Goal: Transaction & Acquisition: Subscribe to service/newsletter

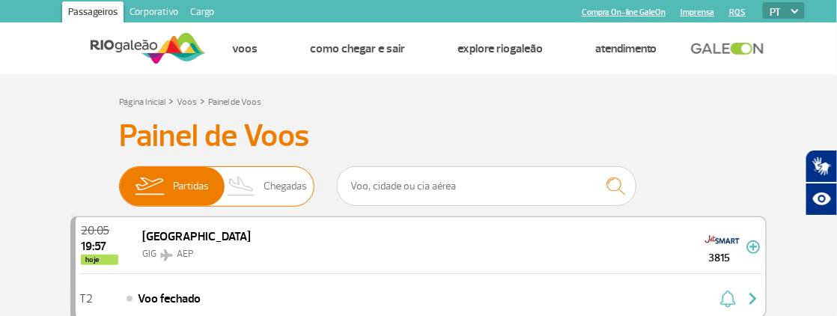
click at [288, 186] on span "Chegadas" at bounding box center [285, 186] width 43 height 39
click at [119, 179] on input "Partidas Chegadas" at bounding box center [119, 179] width 0 height 0
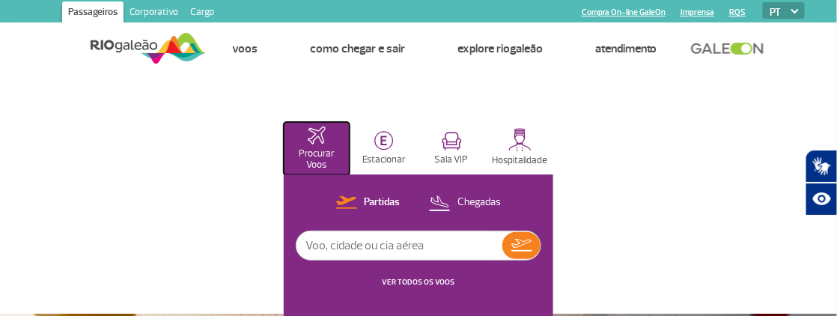
click at [317, 163] on p "Procurar Voos" at bounding box center [316, 159] width 51 height 22
click at [482, 206] on p "Chegadas" at bounding box center [478, 202] width 43 height 14
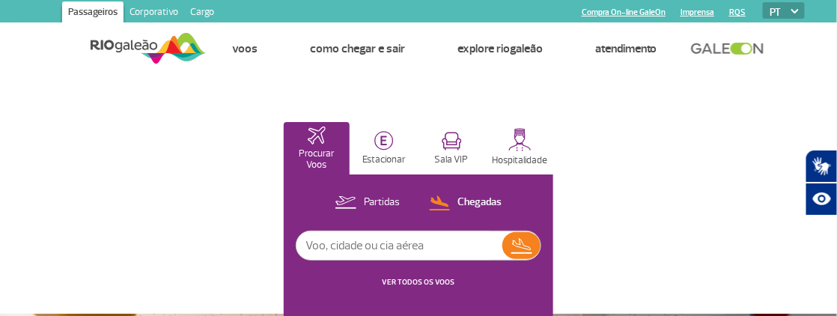
click at [372, 246] on input "text" at bounding box center [399, 245] width 206 height 28
type input "[GEOGRAPHIC_DATA]"
click at [404, 281] on link "VER TODOS OS VOOS" at bounding box center [419, 282] width 73 height 10
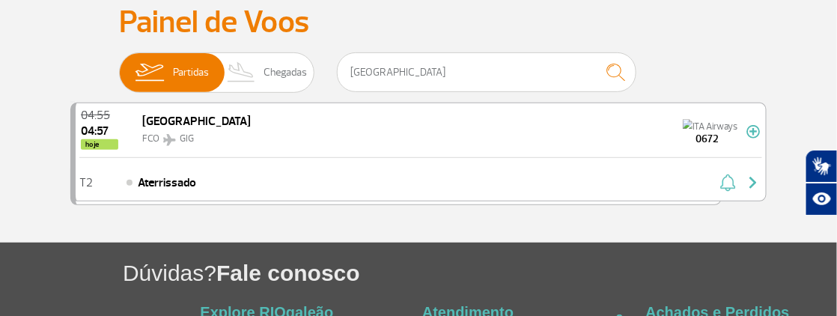
scroll to position [150, 0]
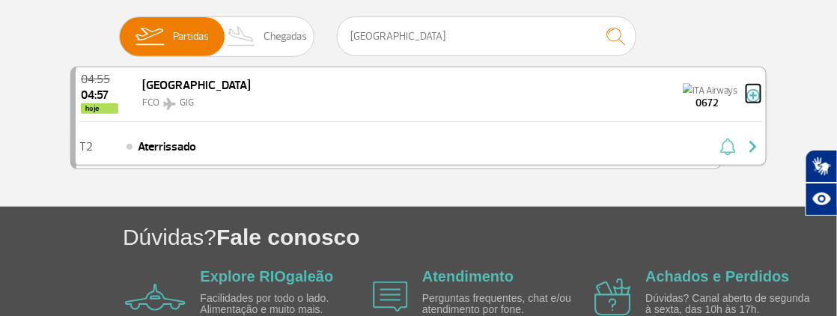
click at [756, 97] on img at bounding box center [753, 95] width 14 height 13
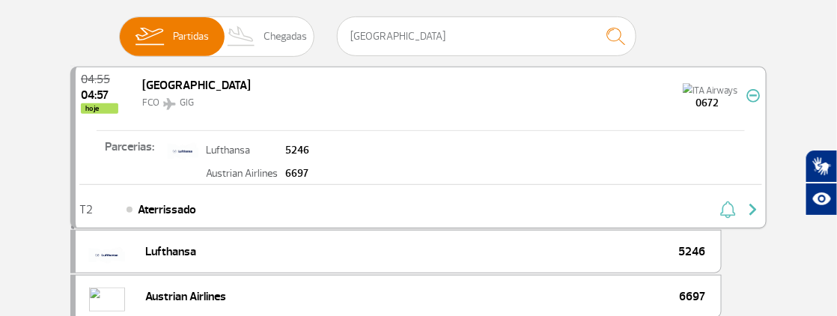
click at [100, 104] on span "hoje" at bounding box center [99, 108] width 37 height 10
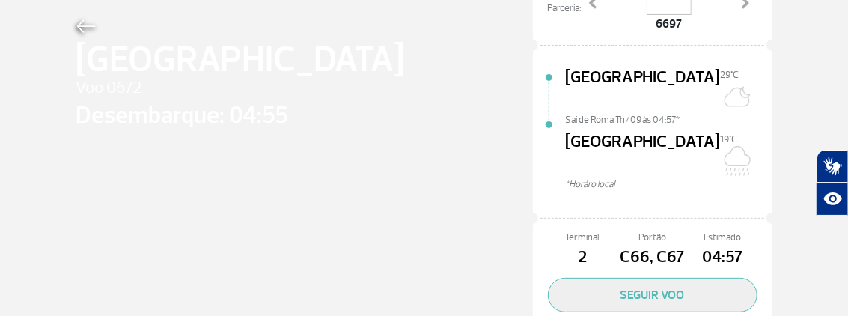
scroll to position [207, 0]
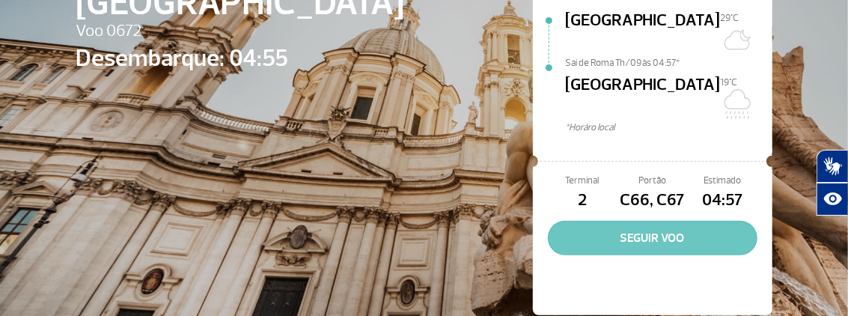
click at [645, 221] on button "SEGUIR VOO" at bounding box center [653, 238] width 210 height 34
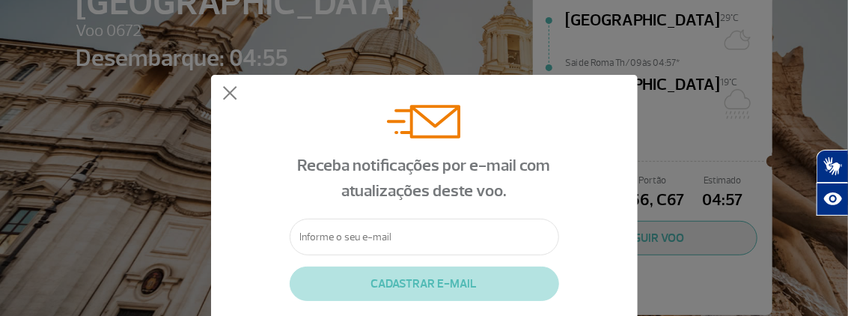
click at [438, 237] on input "text" at bounding box center [425, 237] width 270 height 37
type input "[EMAIL_ADDRESS][DOMAIN_NAME]"
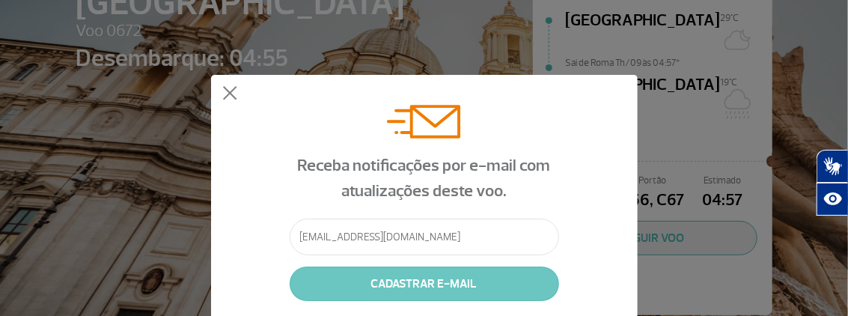
click at [444, 278] on button "CADASTRAR E-MAIL" at bounding box center [425, 284] width 270 height 34
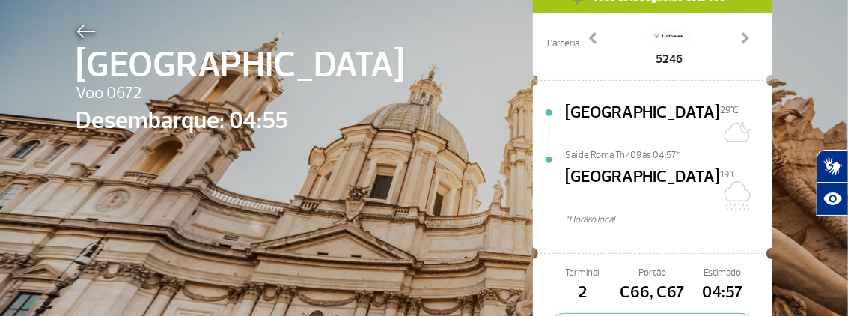
scroll to position [162, 0]
